Goal: Information Seeking & Learning: Learn about a topic

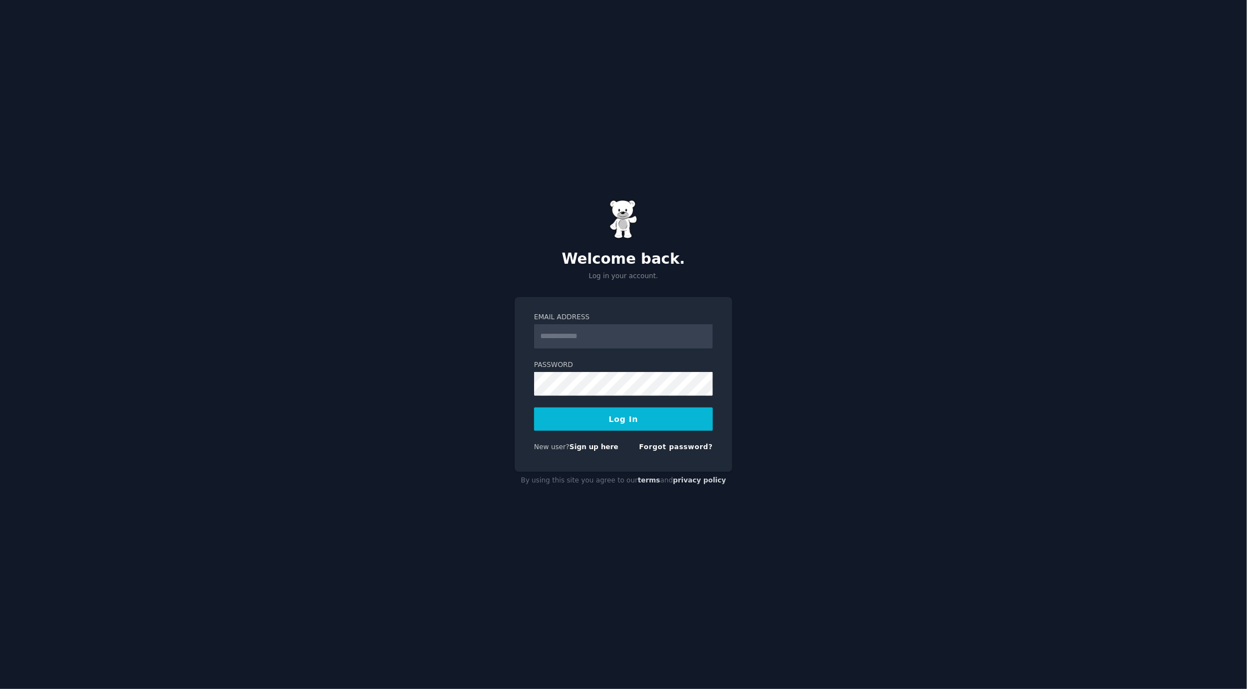
click at [650, 330] on input "Email Address" at bounding box center [623, 336] width 179 height 24
click at [639, 339] on input "Email Address" at bounding box center [623, 336] width 179 height 24
type input "**********"
click at [534, 407] on button "Log In" at bounding box center [623, 418] width 179 height 23
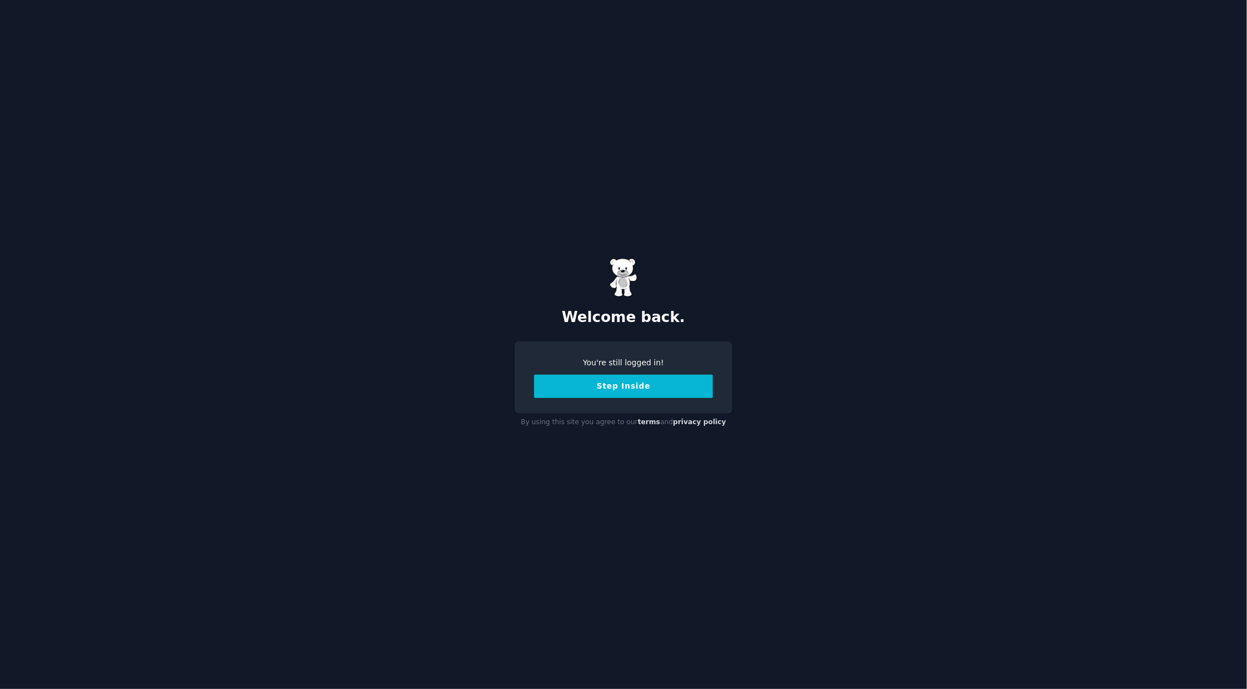
click at [623, 386] on button "Step Inside" at bounding box center [623, 386] width 179 height 23
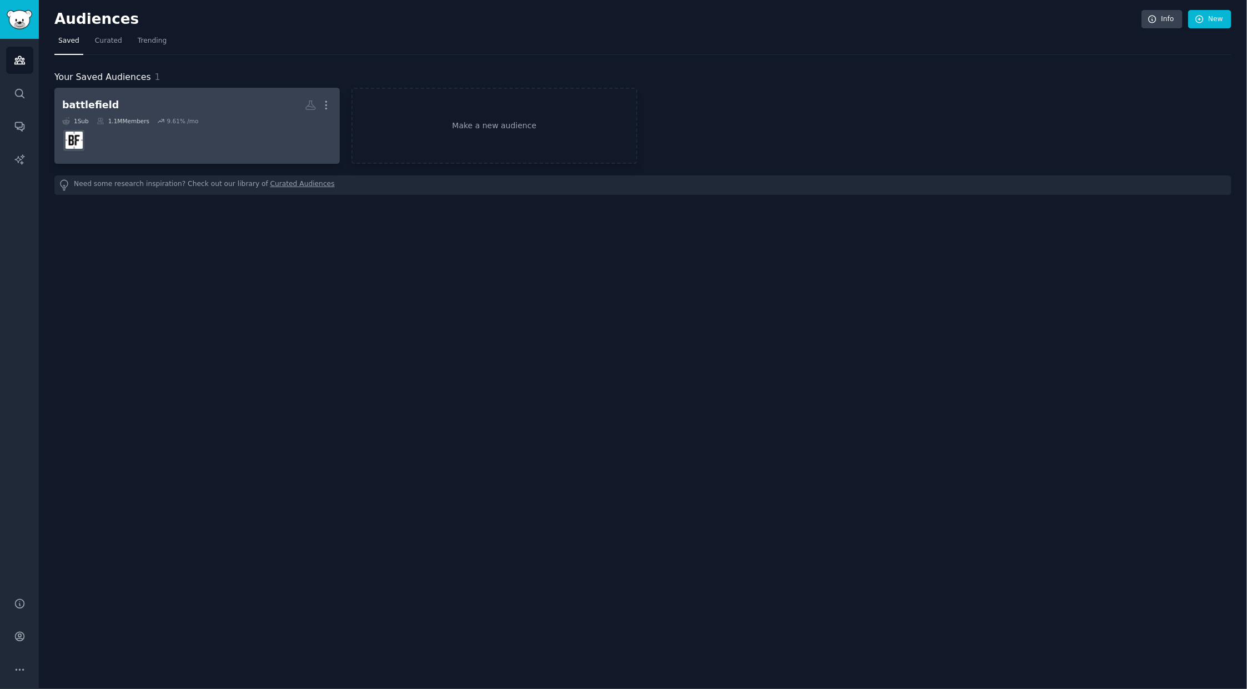
click at [87, 111] on div "battlefield" at bounding box center [90, 105] width 57 height 14
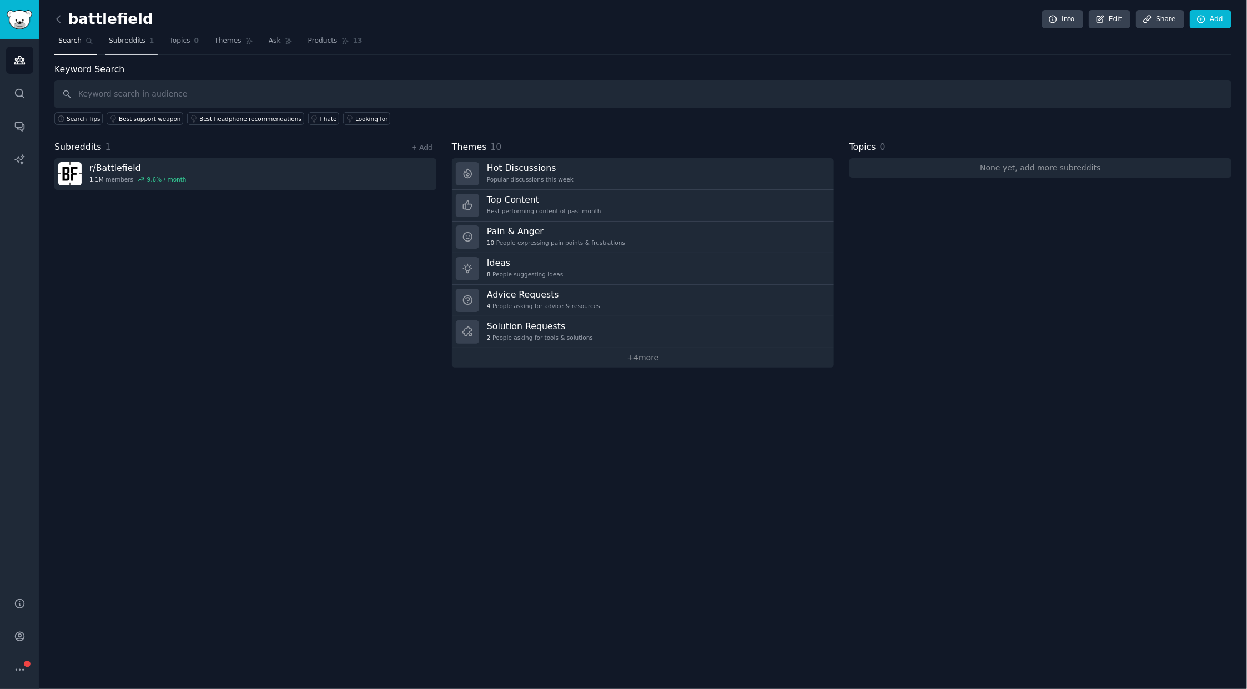
click at [109, 42] on span "Subreddits" at bounding box center [127, 41] width 37 height 10
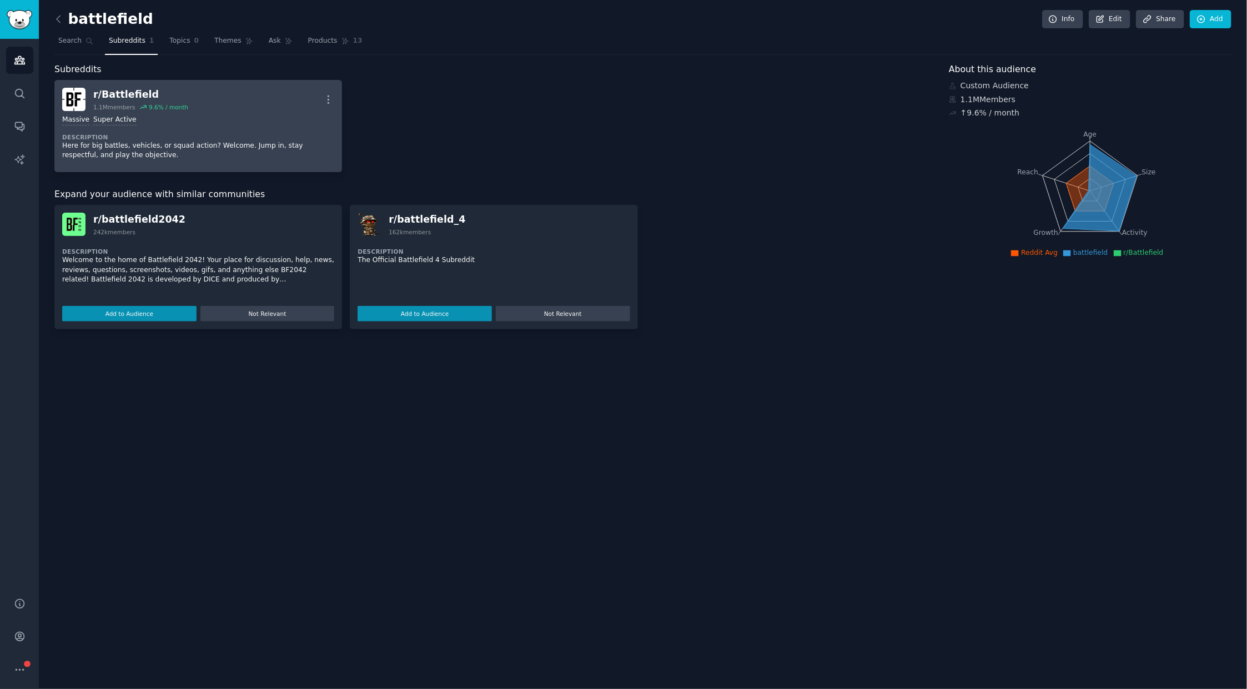
click at [62, 95] on img at bounding box center [73, 99] width 23 height 23
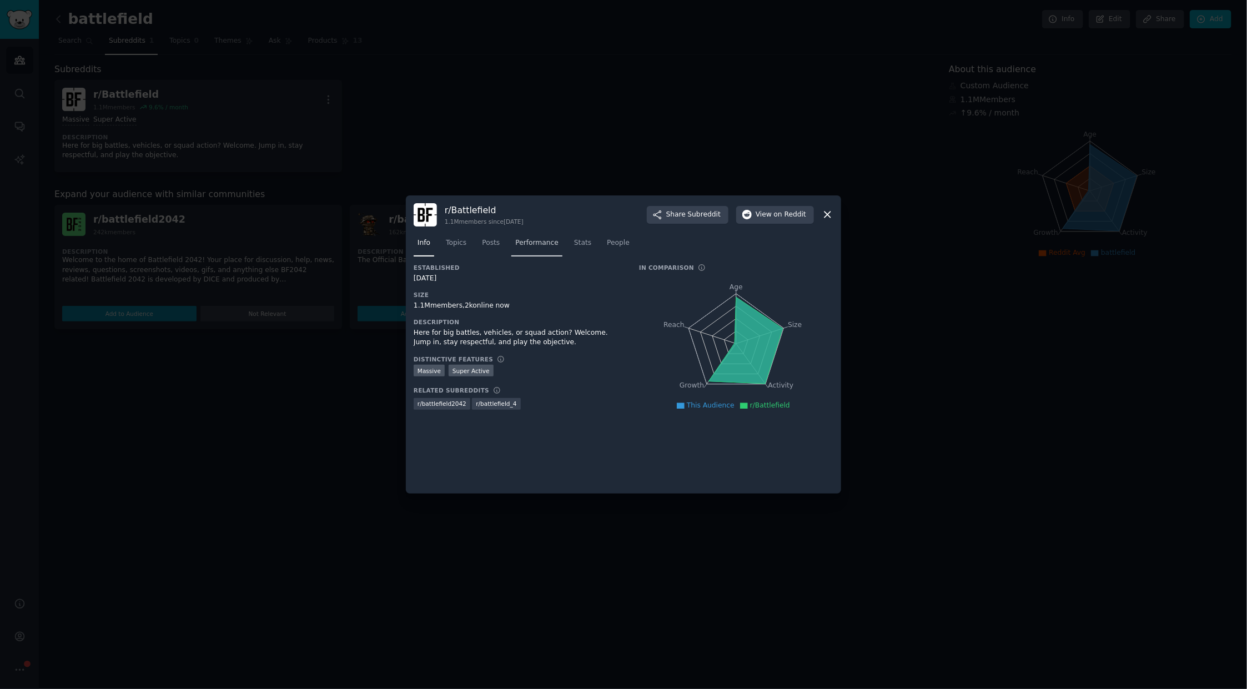
click at [522, 236] on link "Performance" at bounding box center [536, 245] width 51 height 23
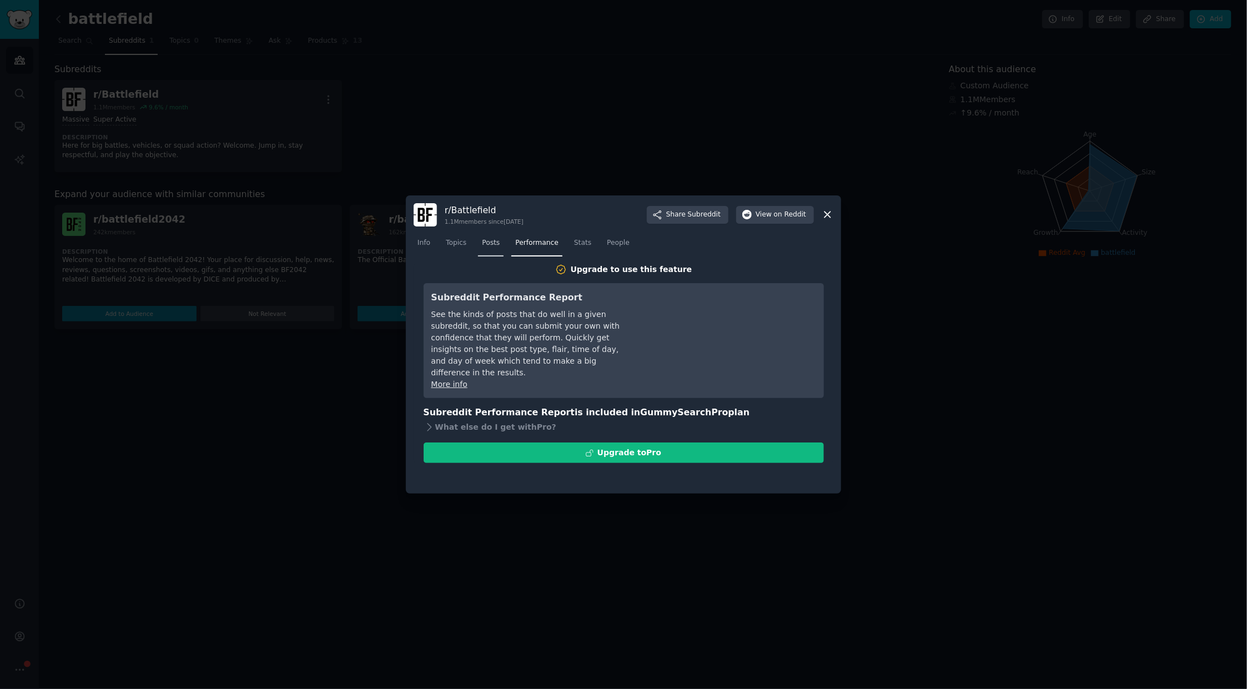
click at [497, 244] on link "Posts" at bounding box center [491, 245] width 26 height 23
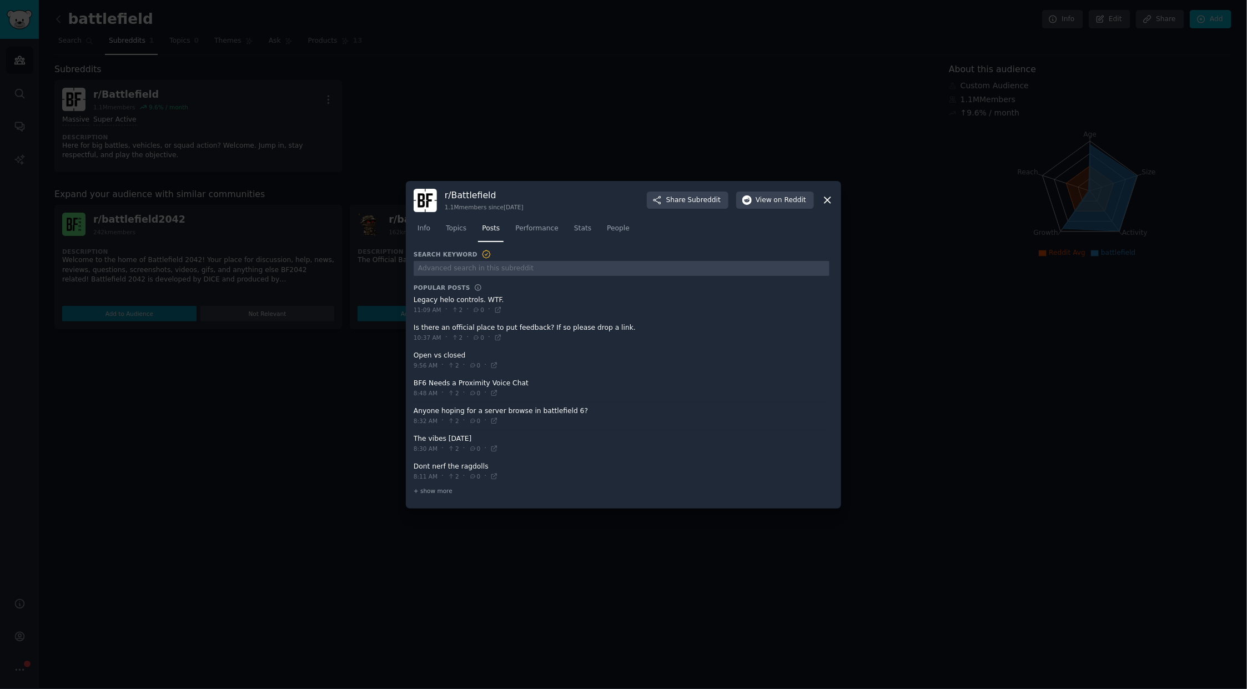
click at [457, 245] on div "Info Topics Posts Performance Stats People" at bounding box center [624, 231] width 420 height 38
click at [520, 230] on span "Performance" at bounding box center [536, 229] width 43 height 10
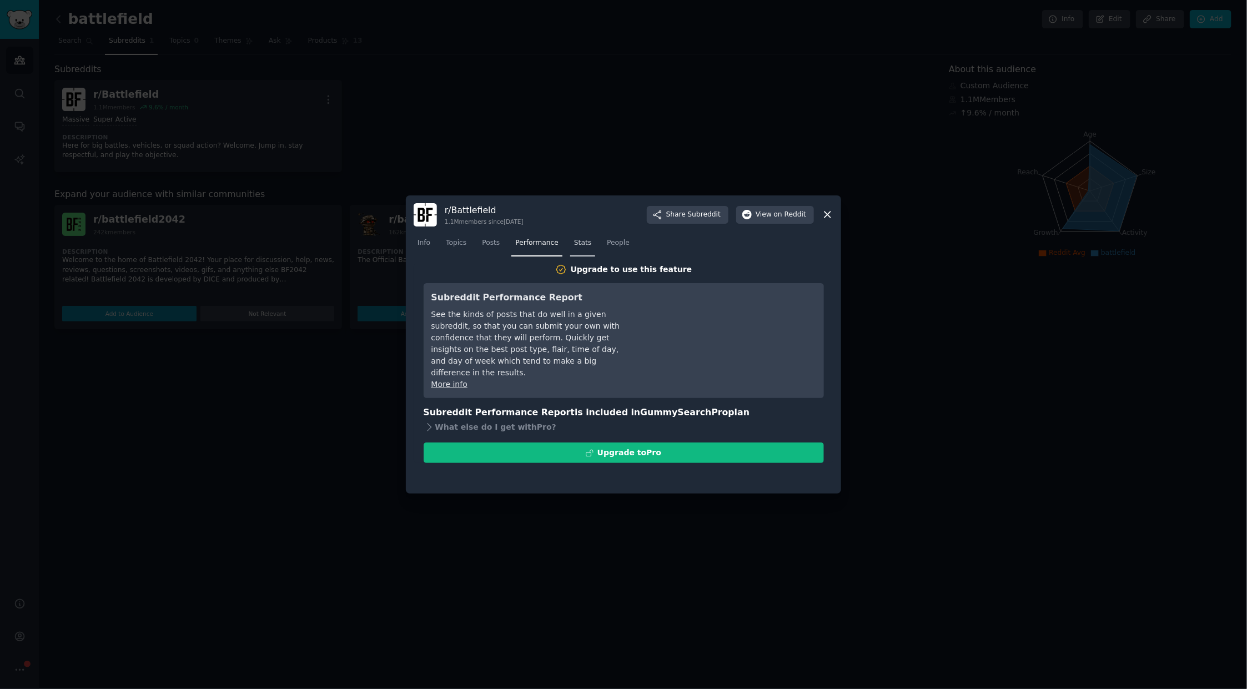
click at [570, 252] on link "Stats" at bounding box center [582, 245] width 25 height 23
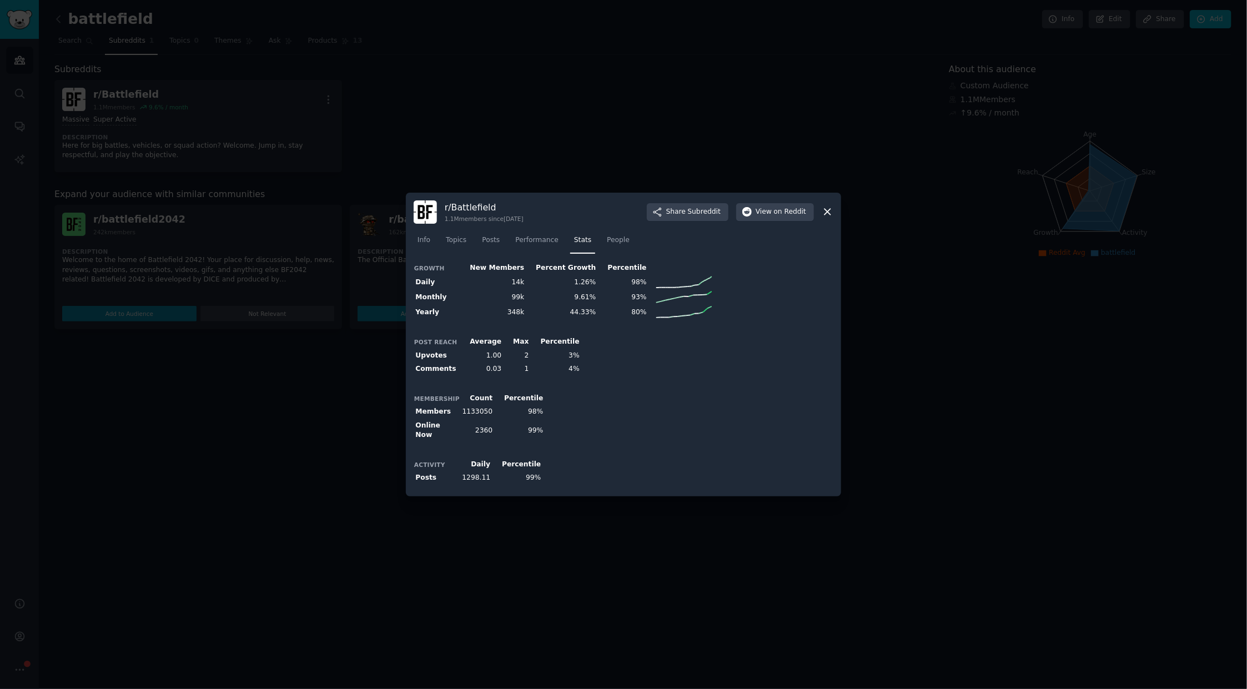
drag, startPoint x: 490, startPoint y: 286, endPoint x: 461, endPoint y: 285, distance: 28.3
click at [485, 285] on td "14k" at bounding box center [493, 282] width 66 height 15
drag, startPoint x: 460, startPoint y: 284, endPoint x: 506, endPoint y: 306, distance: 50.9
click at [457, 287] on tr "Daily 14k 1.26% 98%" at bounding box center [564, 282] width 300 height 15
click at [526, 305] on td "9.61%" at bounding box center [562, 297] width 72 height 15
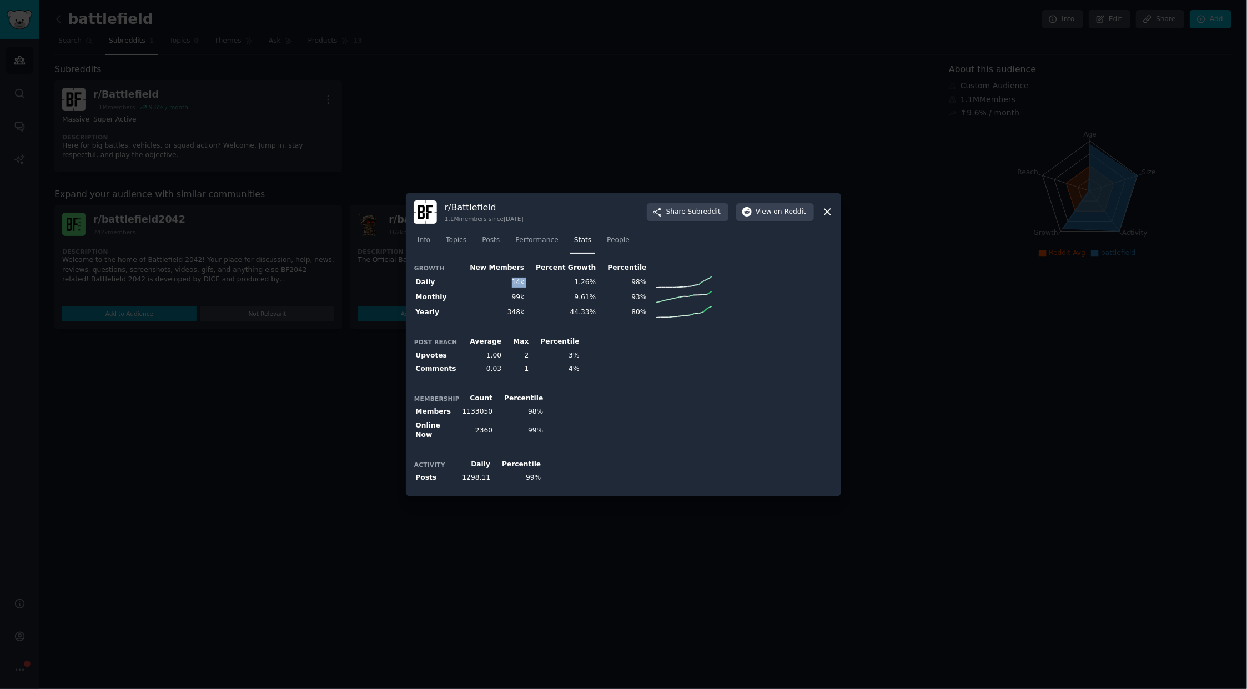
drag, startPoint x: 474, startPoint y: 282, endPoint x: 562, endPoint y: 281, distance: 87.7
click at [558, 281] on tr "Daily 14k 1.26% 98%" at bounding box center [564, 282] width 300 height 15
drag, startPoint x: 563, startPoint y: 281, endPoint x: 416, endPoint y: 303, distance: 149.2
click at [546, 289] on td "1.26%" at bounding box center [562, 282] width 72 height 15
click at [415, 302] on th "Monthly" at bounding box center [437, 297] width 47 height 15
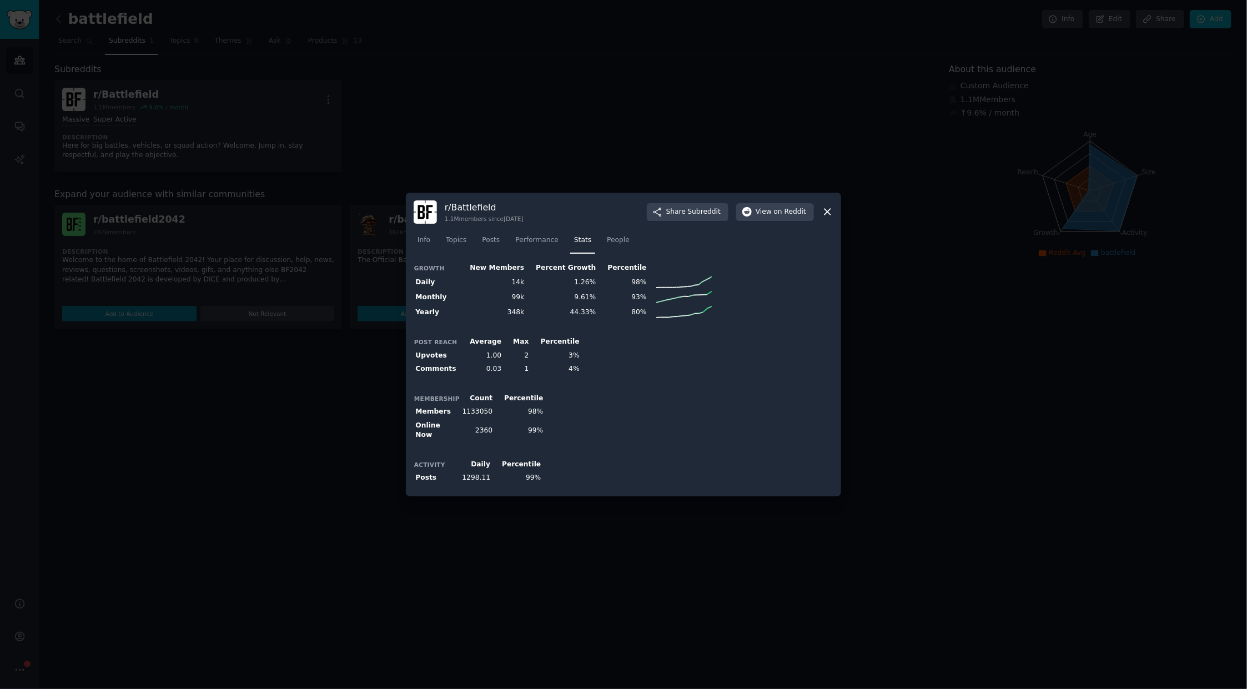
drag, startPoint x: 592, startPoint y: 317, endPoint x: 619, endPoint y: 381, distance: 69.9
click at [600, 330] on div "Growth New Members Percent Growth Percentile Daily 14k 1.26% 98% Monthly 99k 9.…" at bounding box center [624, 375] width 420 height 228
click at [500, 248] on link "Posts" at bounding box center [491, 242] width 26 height 23
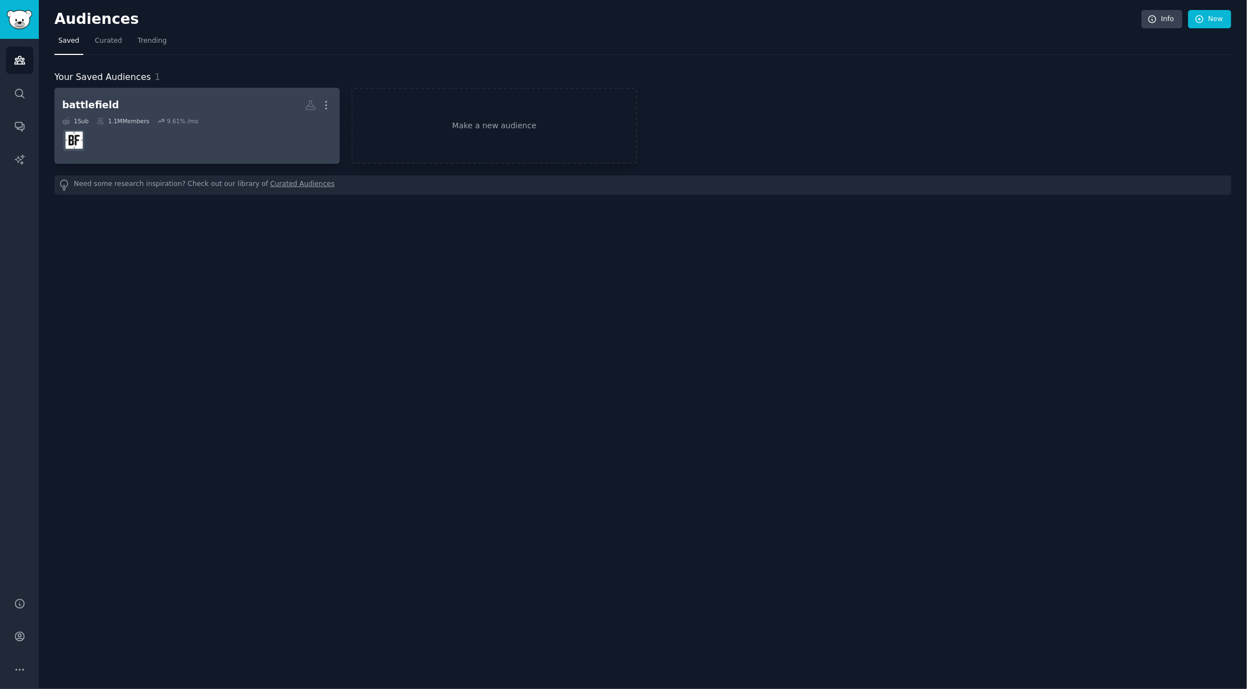
click at [88, 113] on h2 "battlefield More" at bounding box center [197, 104] width 270 height 19
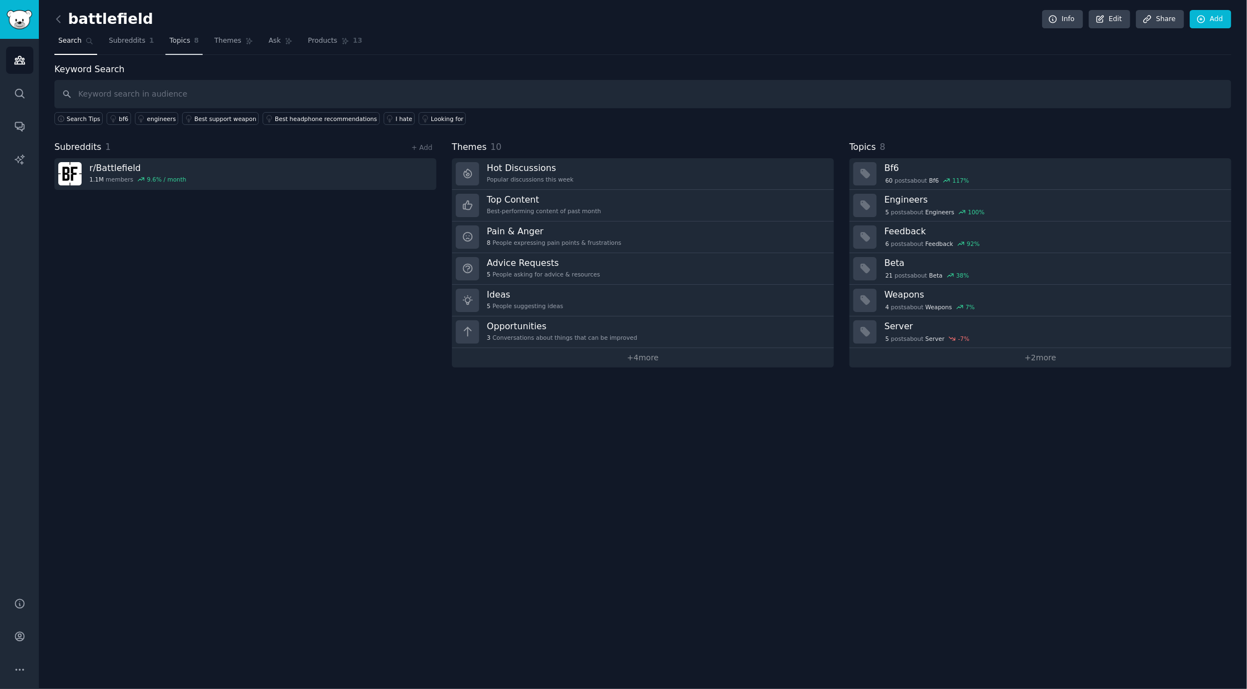
drag, startPoint x: 151, startPoint y: 27, endPoint x: 165, endPoint y: 34, distance: 15.9
click at [152, 27] on div "battlefield Info Edit Share Add" at bounding box center [642, 21] width 1177 height 23
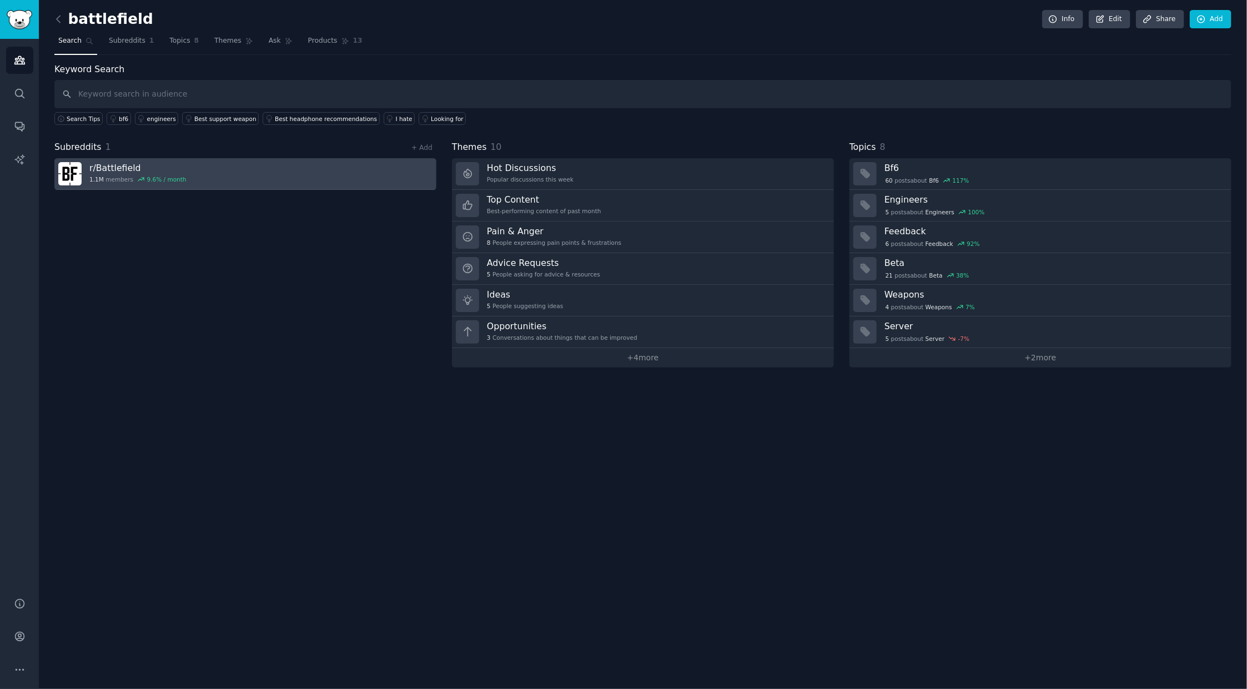
click at [95, 163] on h3 "r/ Battlefield" at bounding box center [137, 168] width 97 height 12
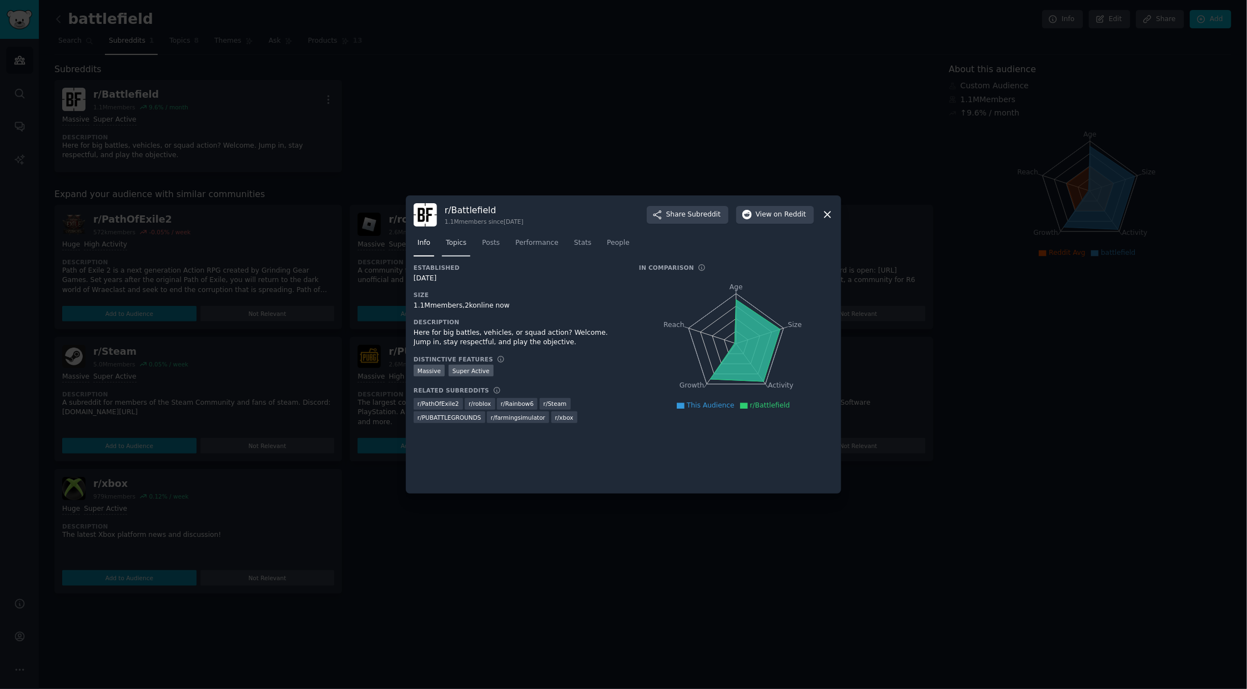
click at [448, 243] on span "Topics" at bounding box center [456, 243] width 21 height 10
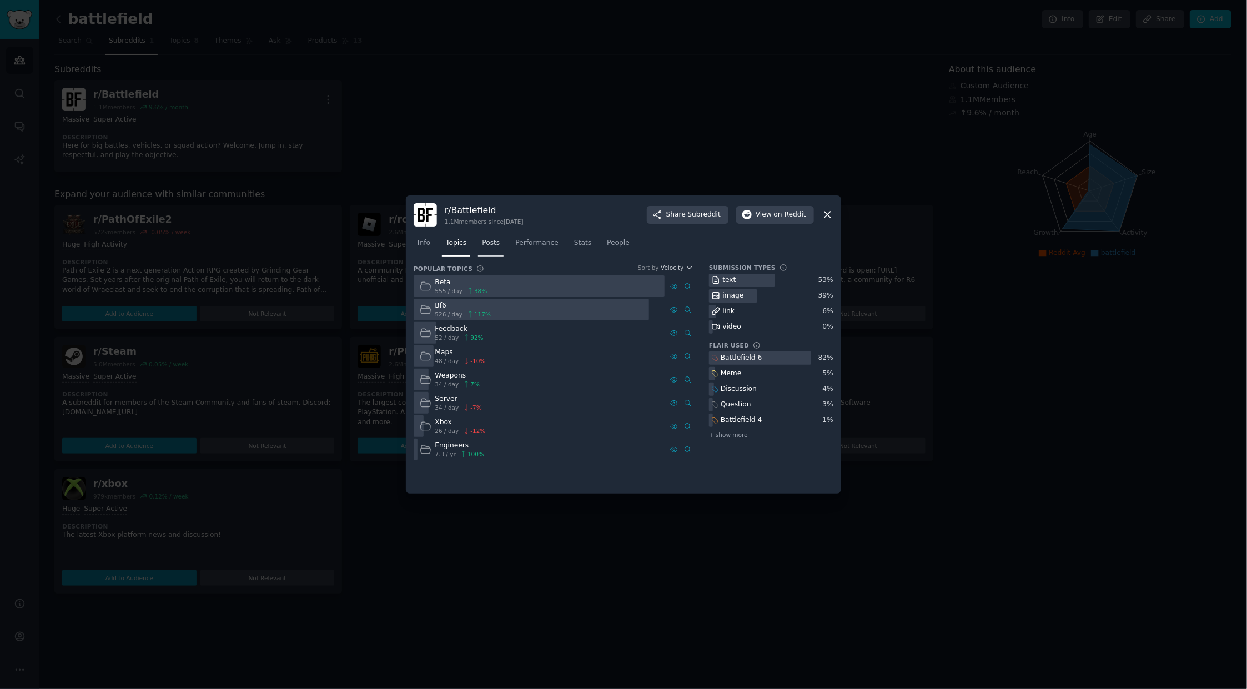
click at [489, 244] on span "Posts" at bounding box center [491, 243] width 18 height 10
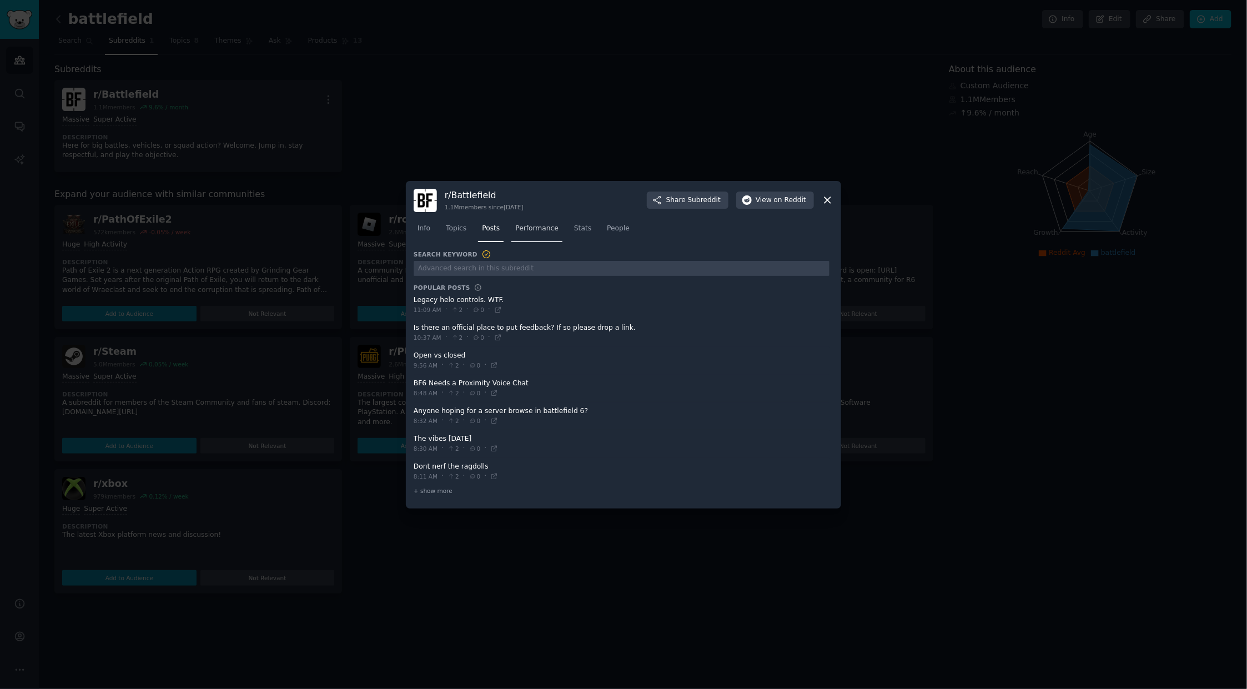
click at [517, 236] on link "Performance" at bounding box center [536, 231] width 51 height 23
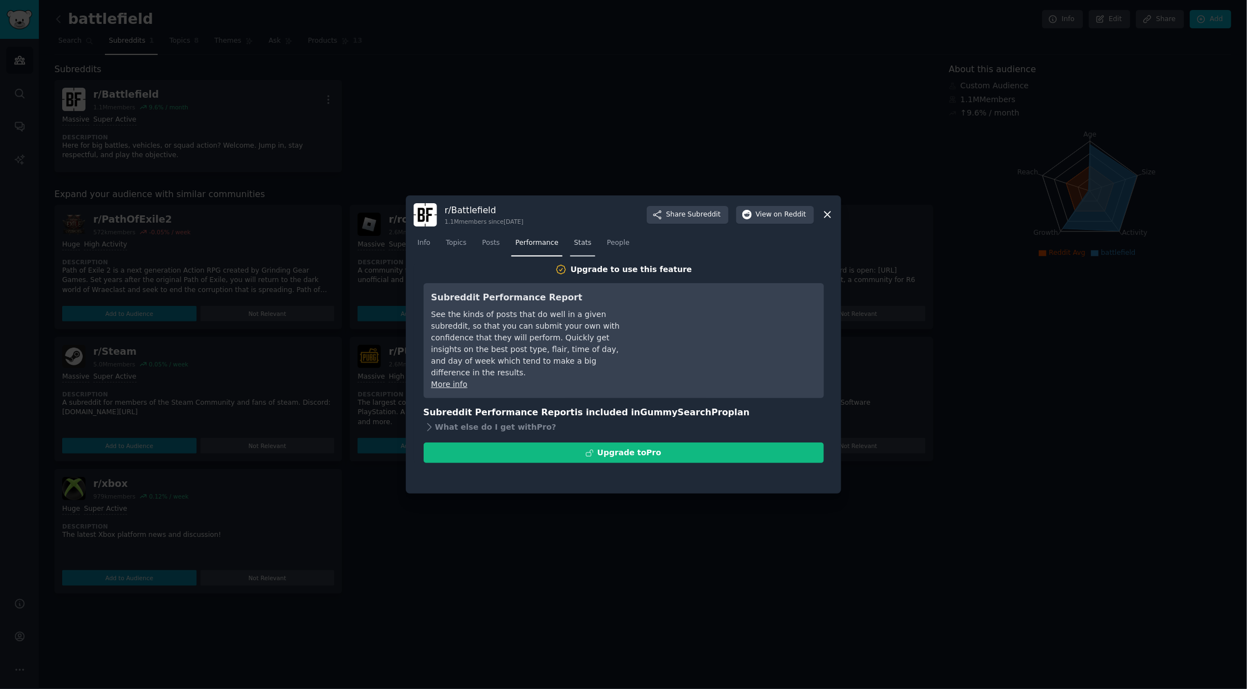
click at [583, 244] on link "Stats" at bounding box center [582, 245] width 25 height 23
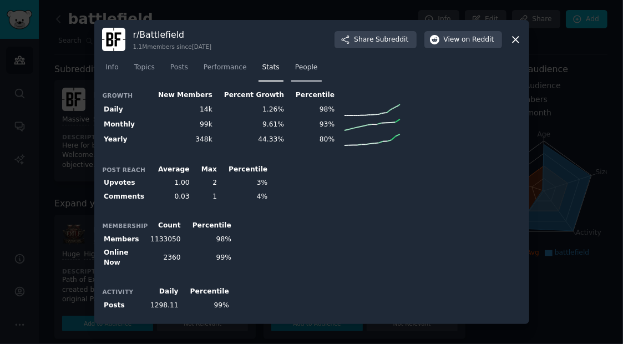
click at [295, 72] on span "People" at bounding box center [306, 68] width 23 height 10
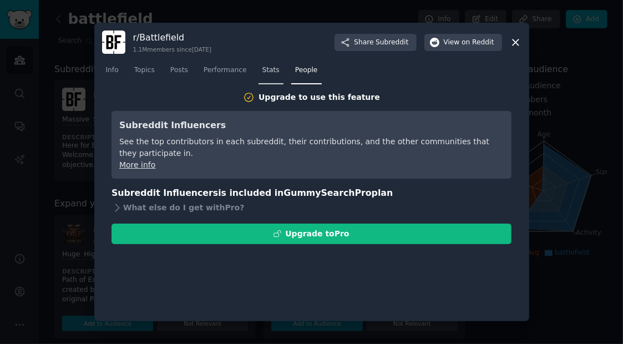
click at [268, 70] on span "Stats" at bounding box center [271, 70] width 17 height 10
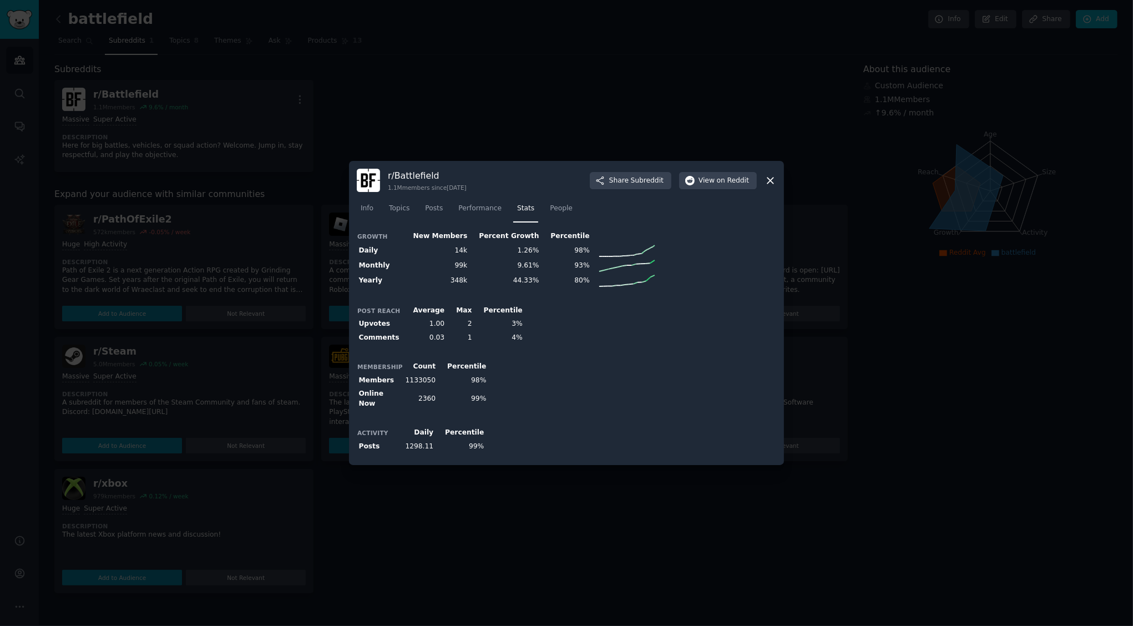
drag, startPoint x: 1073, startPoint y: 365, endPoint x: 903, endPoint y: 349, distance: 171.1
click at [1064, 365] on div at bounding box center [566, 313] width 1133 height 626
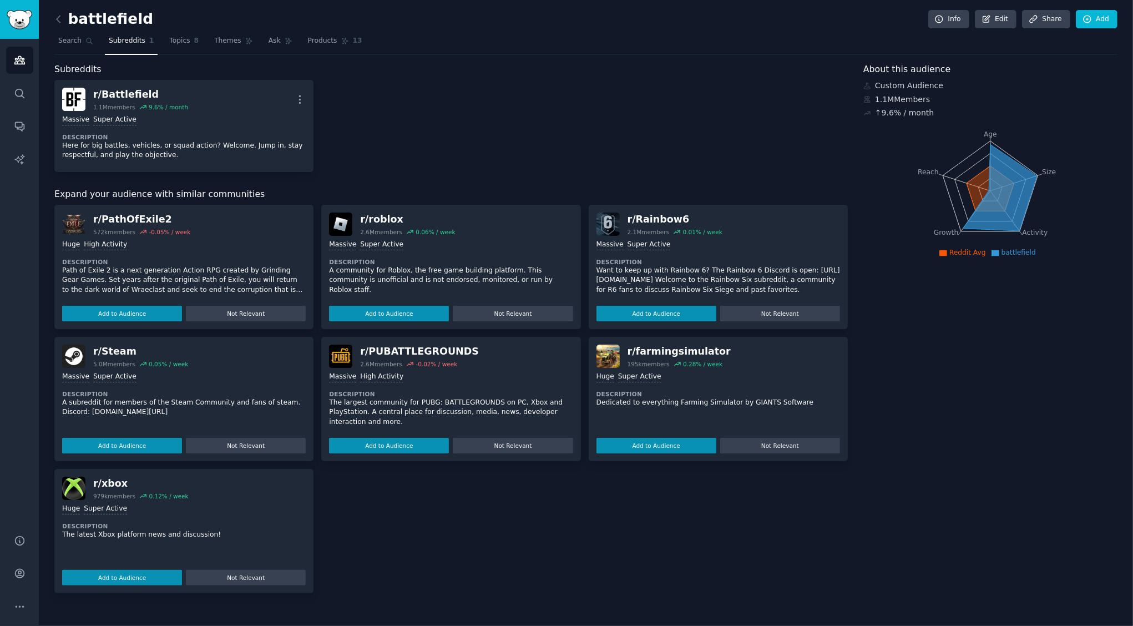
click at [609, 122] on div "r/ Battlefield 1.1M members 9.6 % / month More Massive Super Active Description…" at bounding box center [451, 126] width 794 height 92
click at [901, 94] on div "1.1M Members" at bounding box center [991, 100] width 254 height 12
click at [220, 36] on span "Themes" at bounding box center [227, 41] width 27 height 10
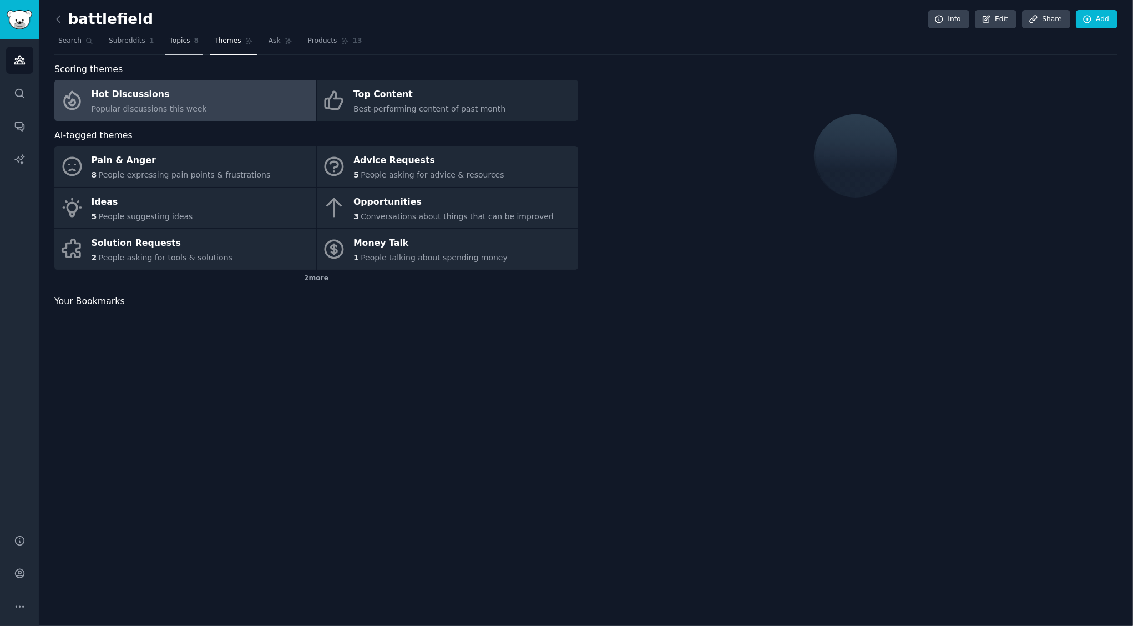
click at [169, 42] on span "Topics" at bounding box center [179, 41] width 21 height 10
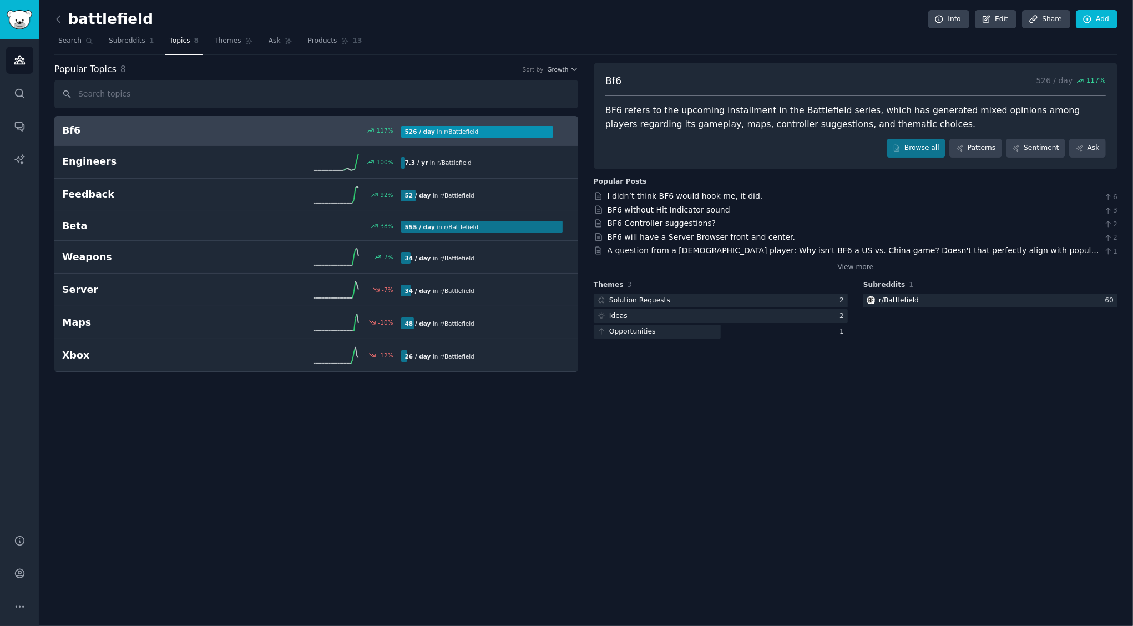
click at [206, 124] on h2 "Bf6" at bounding box center [146, 131] width 169 height 14
click at [218, 46] on link "Themes" at bounding box center [233, 43] width 47 height 23
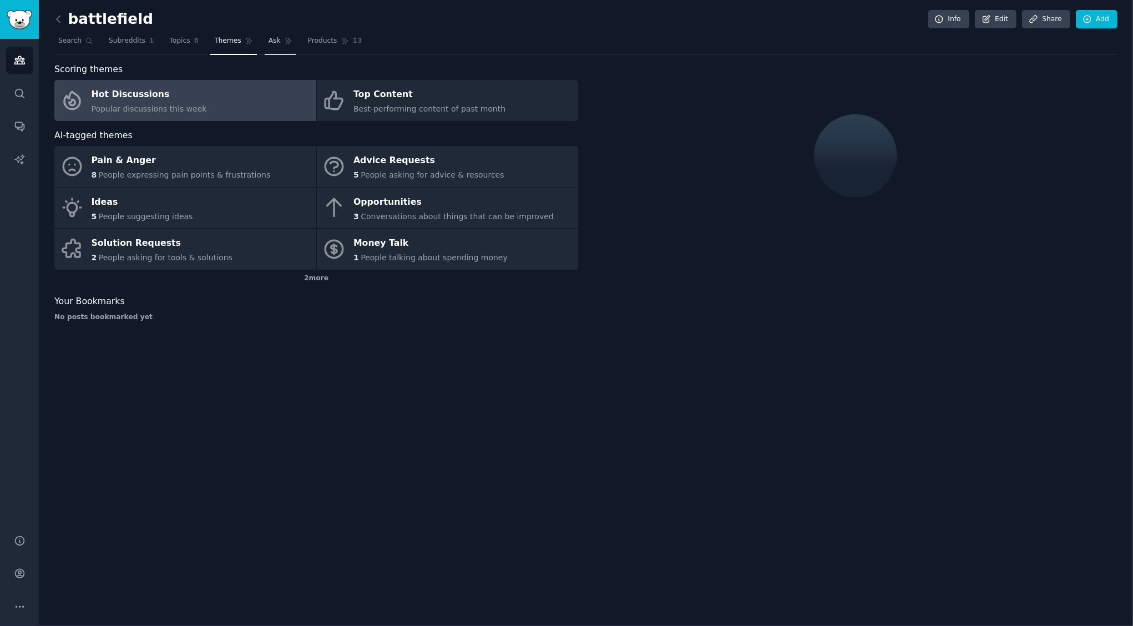
click at [265, 34] on link "Ask" at bounding box center [281, 43] width 32 height 23
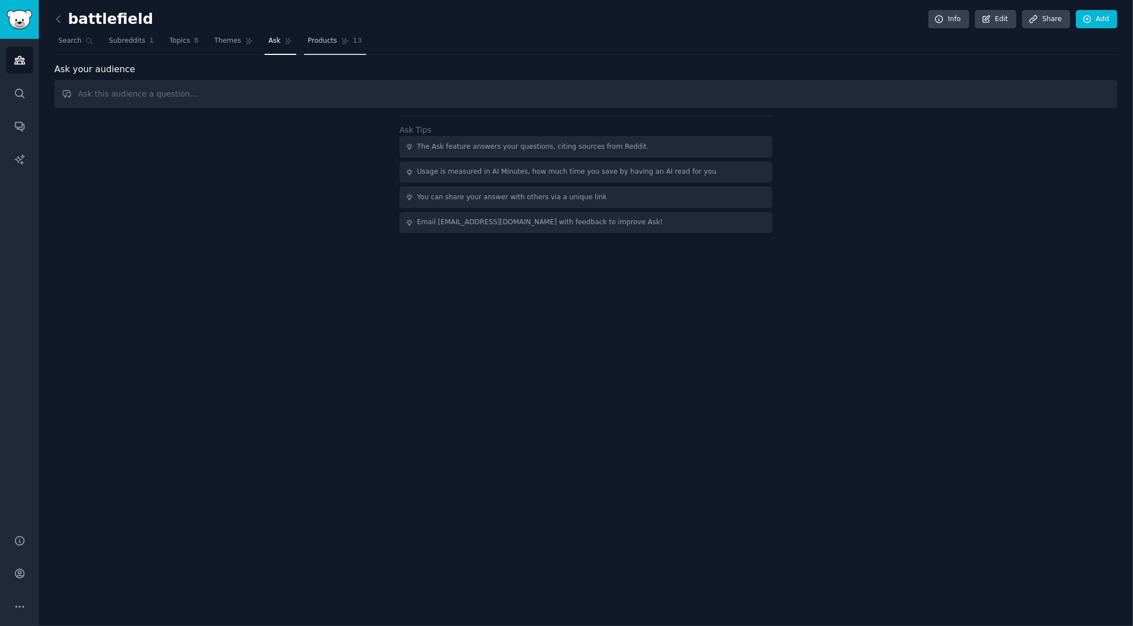
click at [317, 40] on span "Products" at bounding box center [322, 41] width 29 height 10
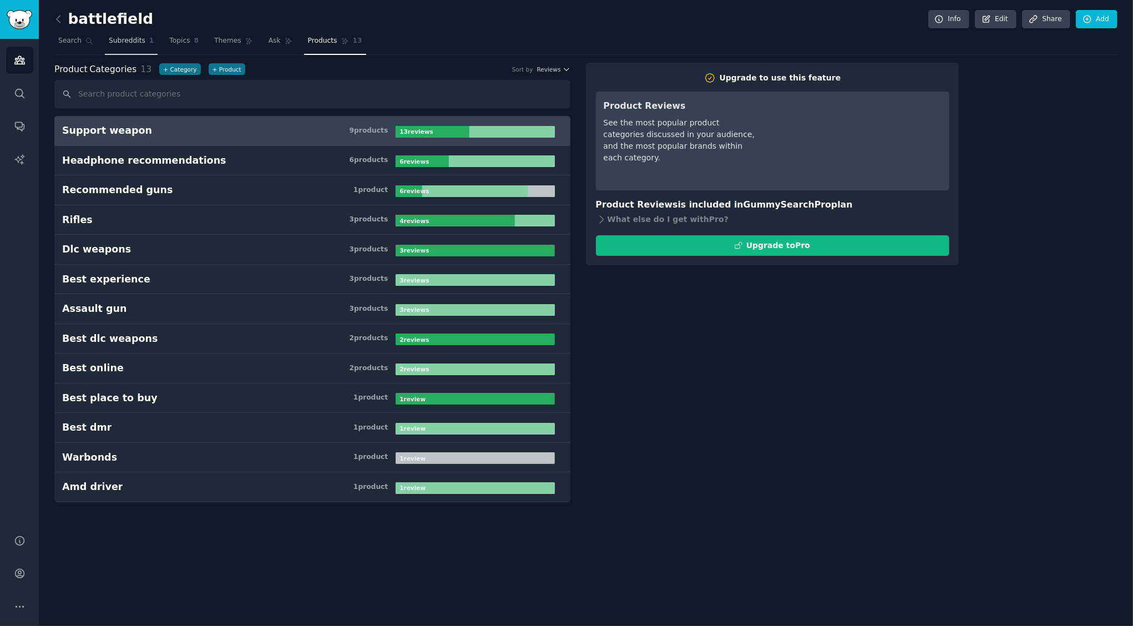
click at [132, 43] on span "Subreddits" at bounding box center [127, 41] width 37 height 10
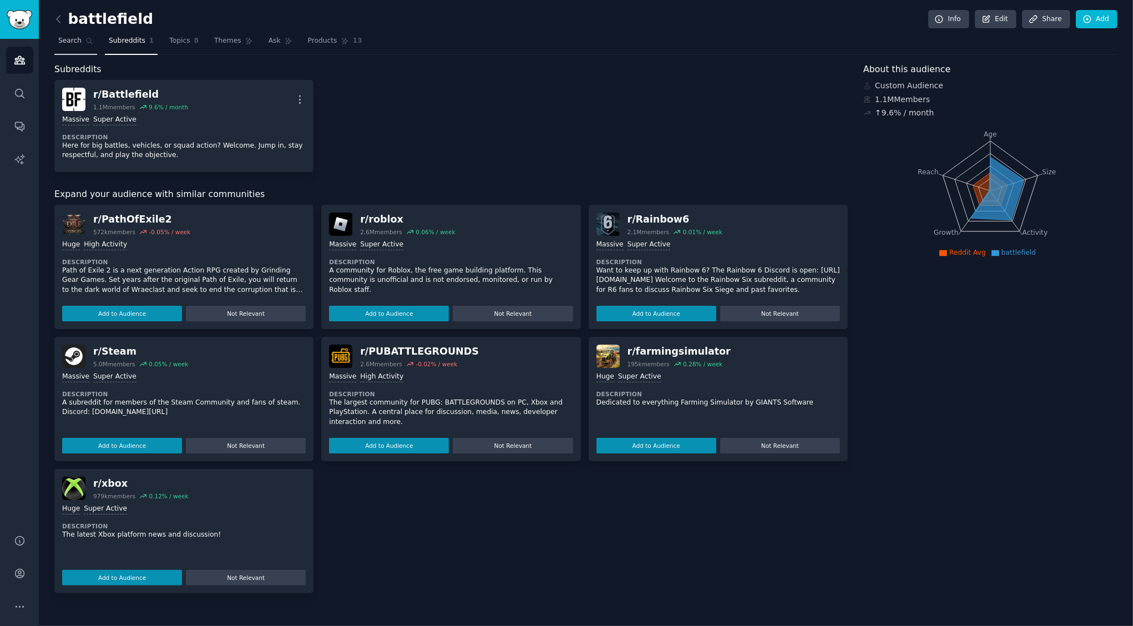
click at [74, 43] on span "Search" at bounding box center [69, 41] width 23 height 10
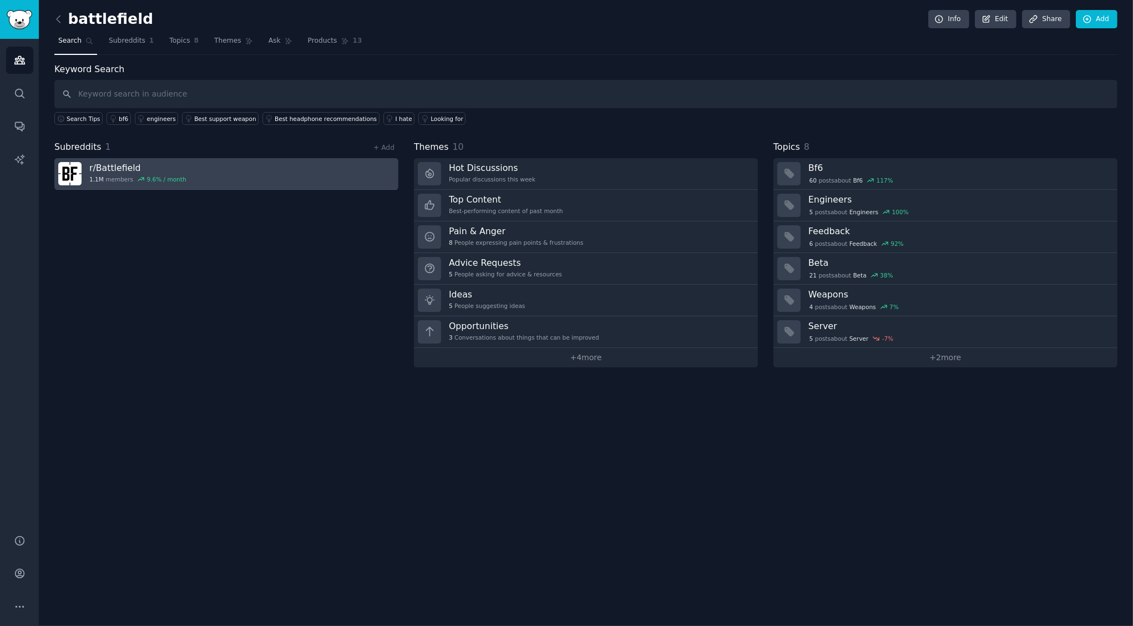
click at [103, 158] on link "r/ Battlefield 1.1M members 9.6 % / month" at bounding box center [226, 174] width 344 height 32
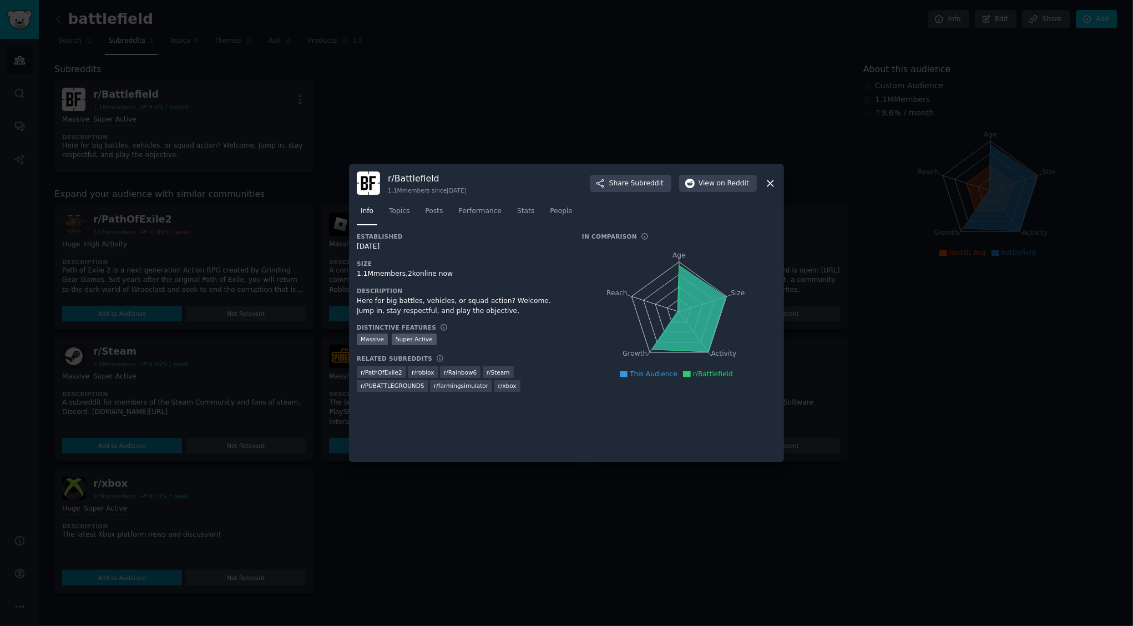
click at [677, 314] on icon at bounding box center [689, 309] width 74 height 87
click at [411, 206] on link "Topics" at bounding box center [399, 214] width 28 height 23
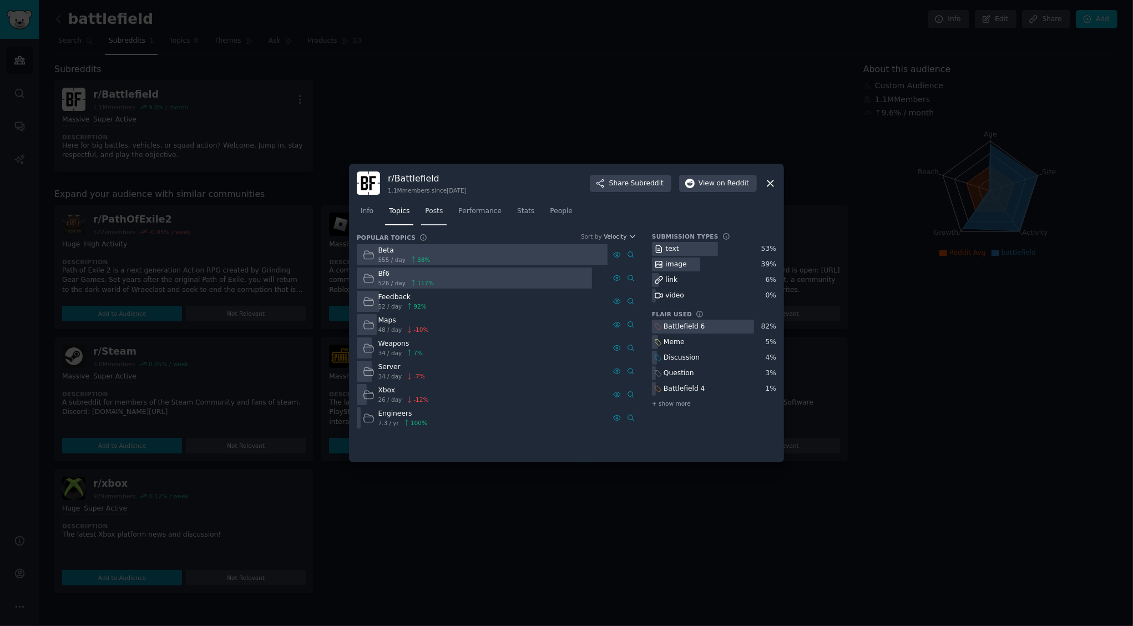
click at [431, 208] on span "Posts" at bounding box center [434, 211] width 18 height 10
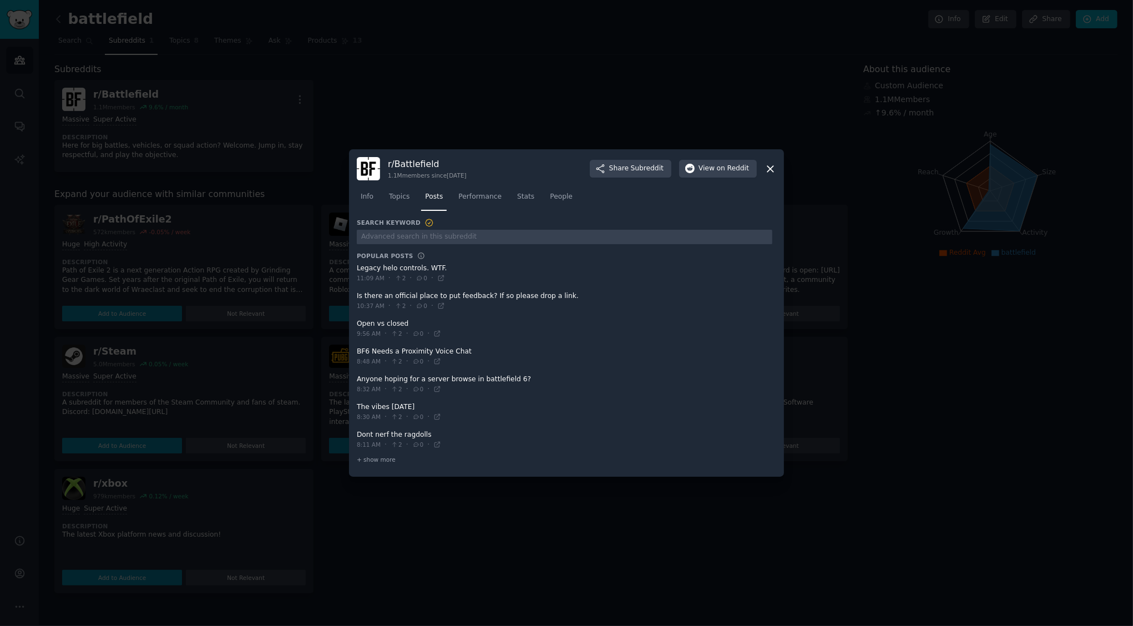
click at [934, 275] on div at bounding box center [566, 313] width 1133 height 626
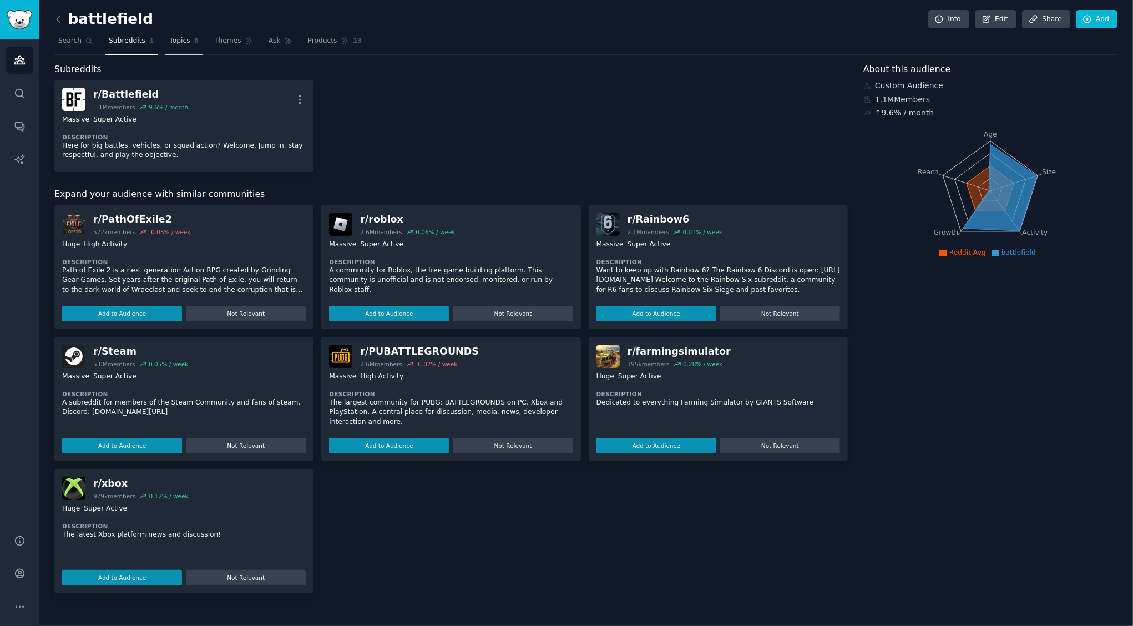
click at [169, 37] on span "Topics" at bounding box center [179, 41] width 21 height 10
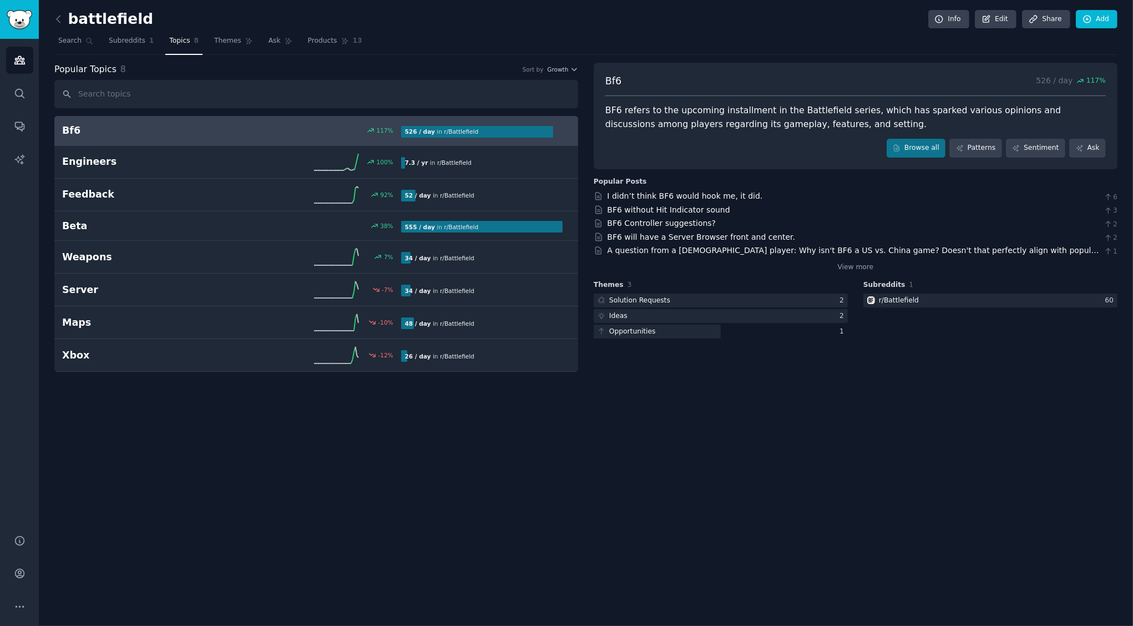
click at [1062, 437] on div "battlefield Info Edit Share Add Search Subreddits 1 Topics 8 Themes Ask Product…" at bounding box center [586, 313] width 1095 height 626
click at [61, 19] on icon at bounding box center [59, 19] width 12 height 12
